Goal: Task Accomplishment & Management: Manage account settings

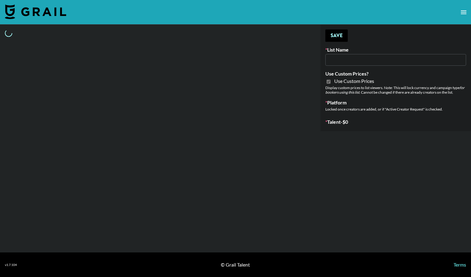
type input "Temu Q4"
checkbox input "true"
select select "Brand"
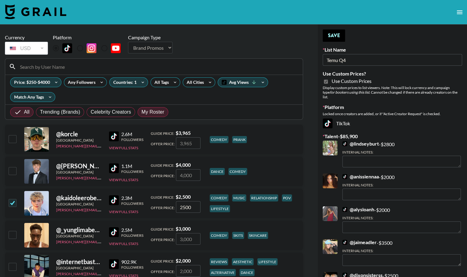
click at [161, 111] on span "My Roster" at bounding box center [152, 111] width 23 height 7
click at [141, 112] on input "My Roster" at bounding box center [141, 112] width 0 height 0
radio input "true"
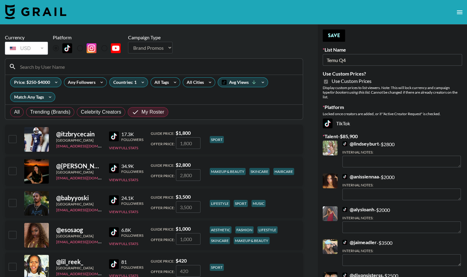
click at [11, 172] on input "checkbox" at bounding box center [12, 170] width 7 height 7
checkbox input "true"
type input "2800"
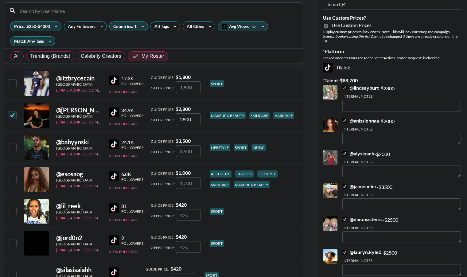
scroll to position [55, 0]
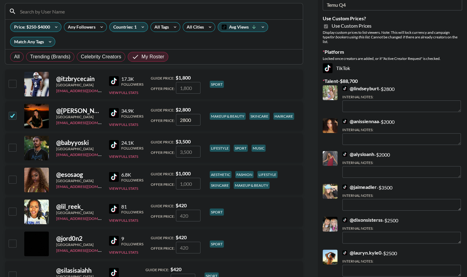
click at [10, 179] on input "checkbox" at bounding box center [12, 178] width 7 height 7
checkbox input "true"
type input "1000"
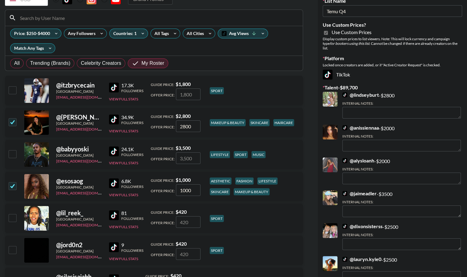
scroll to position [48, 0]
click at [253, 36] on div "Avg Views" at bounding box center [243, 33] width 50 height 9
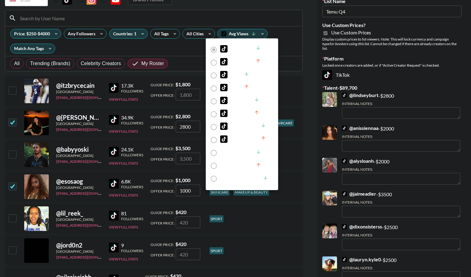
click at [291, 46] on div at bounding box center [235, 138] width 471 height 277
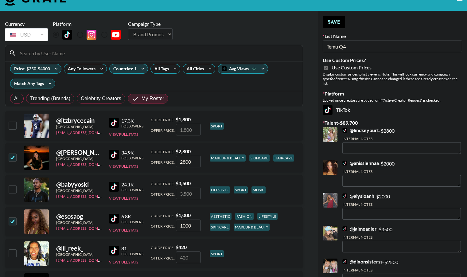
scroll to position [0, 0]
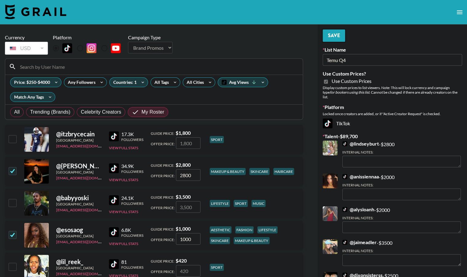
click at [335, 34] on button "Save" at bounding box center [333, 35] width 22 height 12
radio input "true"
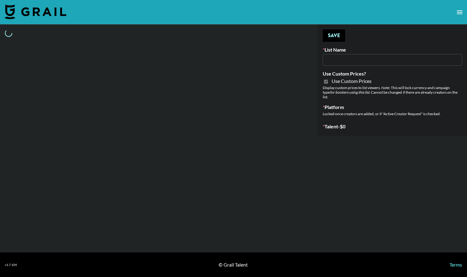
type input "Foreo Q4"
checkbox input "true"
select select "Song"
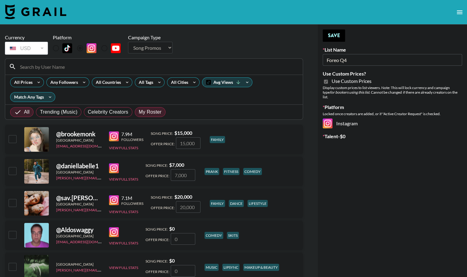
click at [152, 110] on span "My Roster" at bounding box center [150, 111] width 23 height 7
click at [139, 112] on input "My Roster" at bounding box center [139, 112] width 0 height 0
radio input "true"
